Goal: Task Accomplishment & Management: Manage account settings

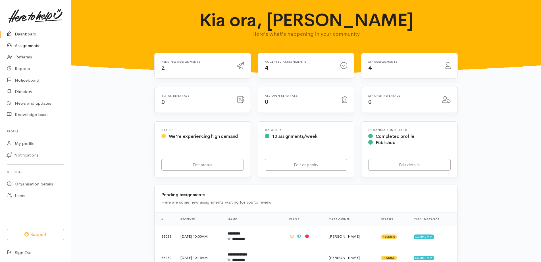
click at [28, 50] on link "Assignments" at bounding box center [35, 46] width 71 height 12
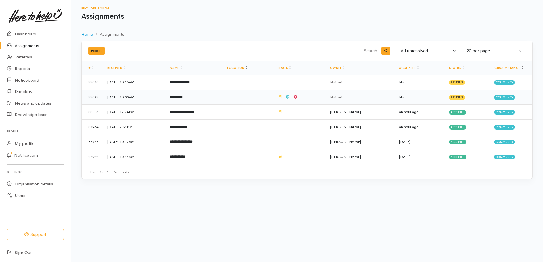
click at [183, 99] on b "*********" at bounding box center [176, 97] width 13 height 4
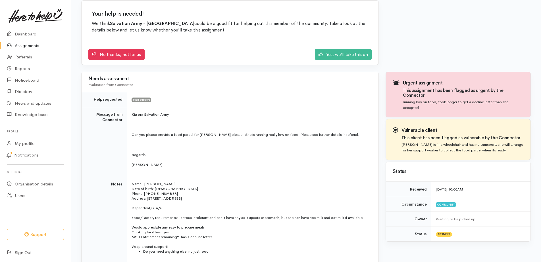
scroll to position [85, 0]
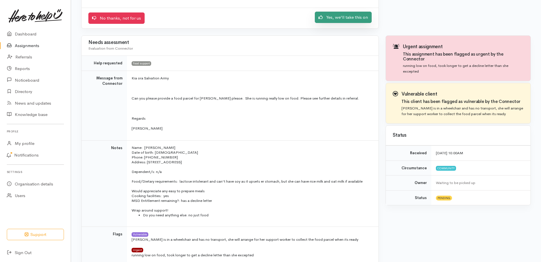
click at [336, 23] on link "Yes, we'll take this on" at bounding box center [343, 18] width 57 height 12
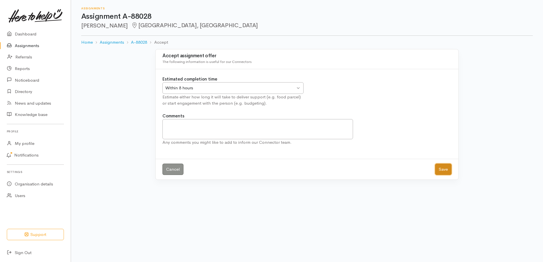
click at [441, 175] on button "Save" at bounding box center [443, 170] width 16 height 12
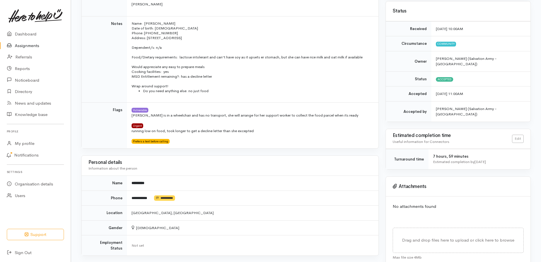
scroll to position [118, 0]
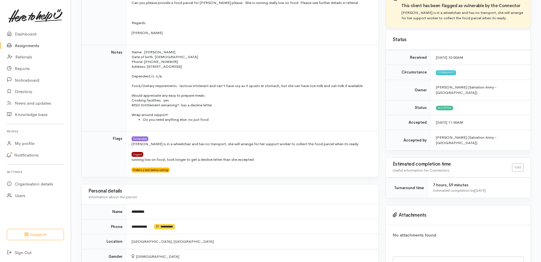
click at [328, 194] on h3 "Personal details" at bounding box center [229, 191] width 283 height 5
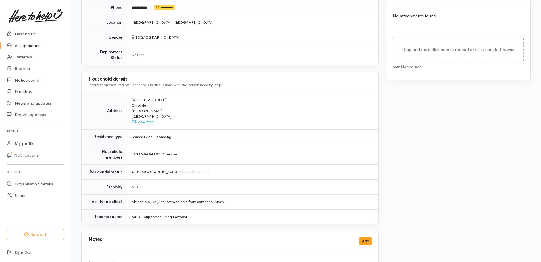
scroll to position [348, 0]
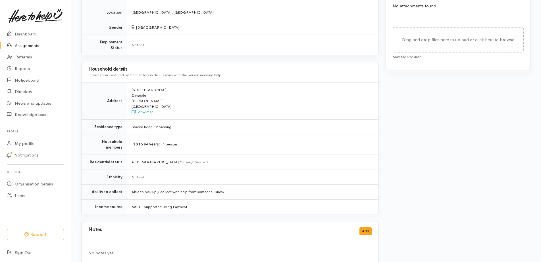
click at [27, 48] on link "Assignments" at bounding box center [35, 46] width 71 height 12
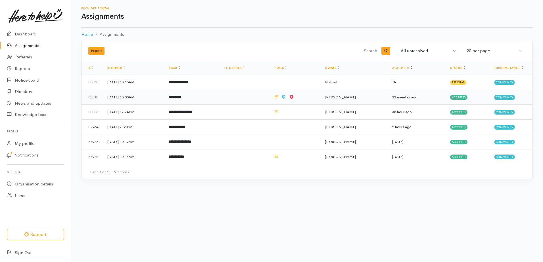
click at [181, 99] on b "*********" at bounding box center [174, 97] width 13 height 4
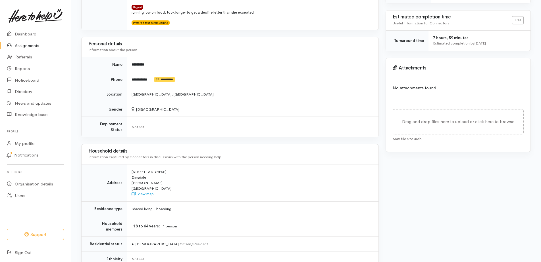
scroll to position [256, 0]
